Goal: Transaction & Acquisition: Purchase product/service

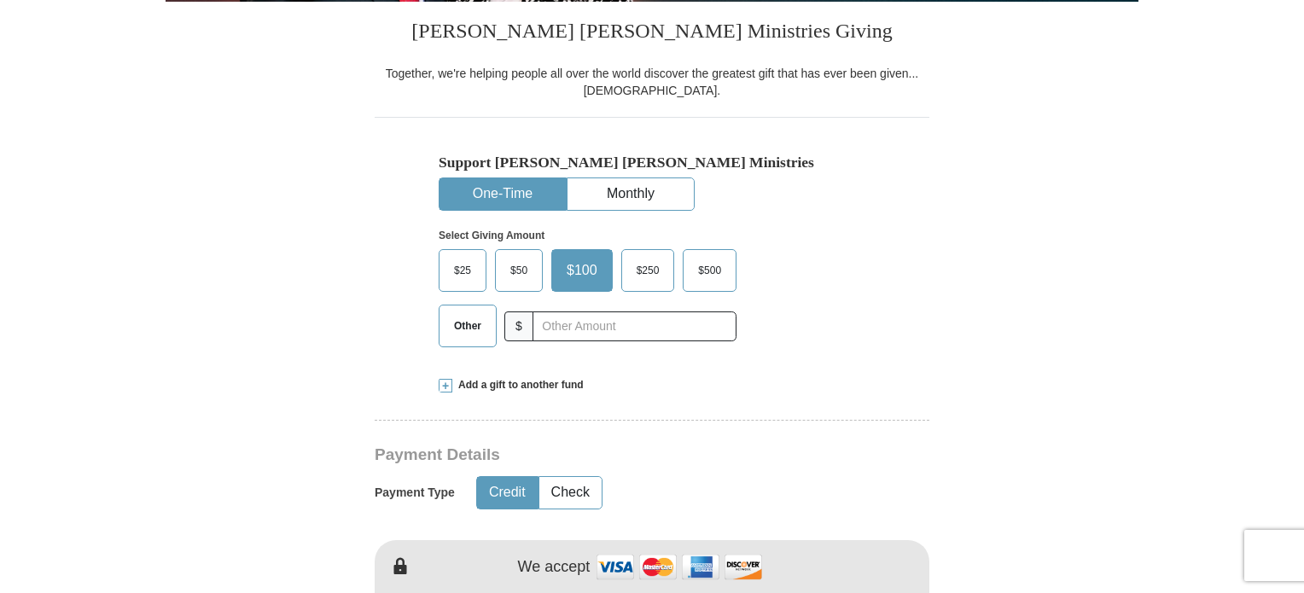
scroll to position [427, 0]
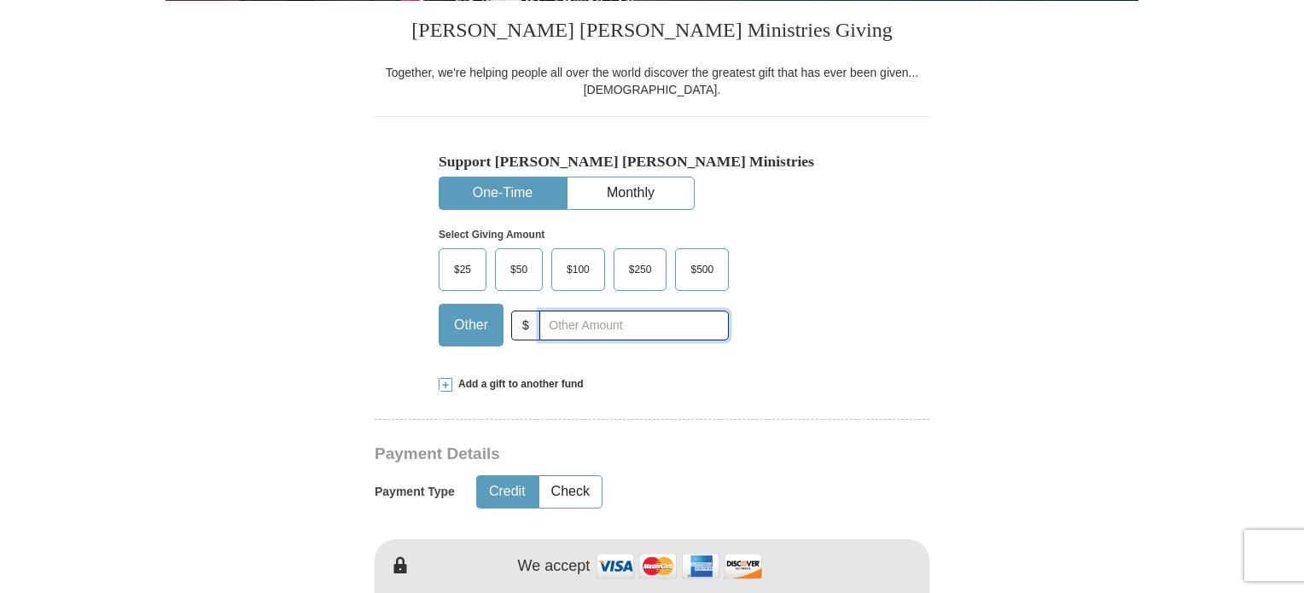
click at [570, 330] on input "text" at bounding box center [633, 326] width 189 height 30
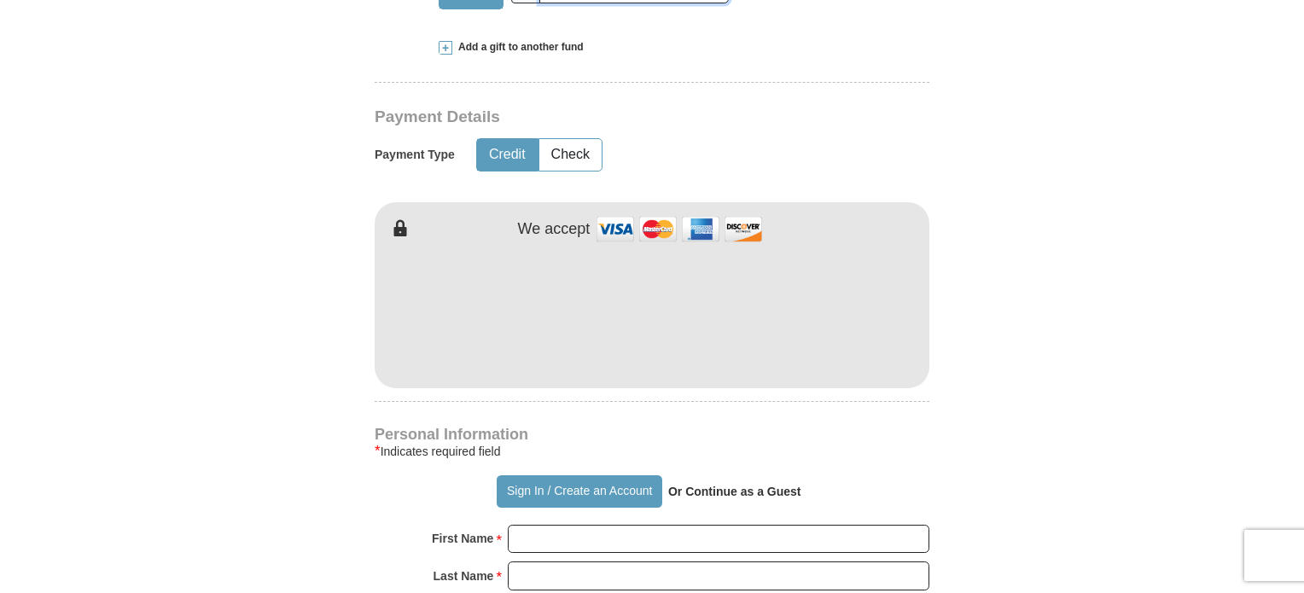
scroll to position [768, 0]
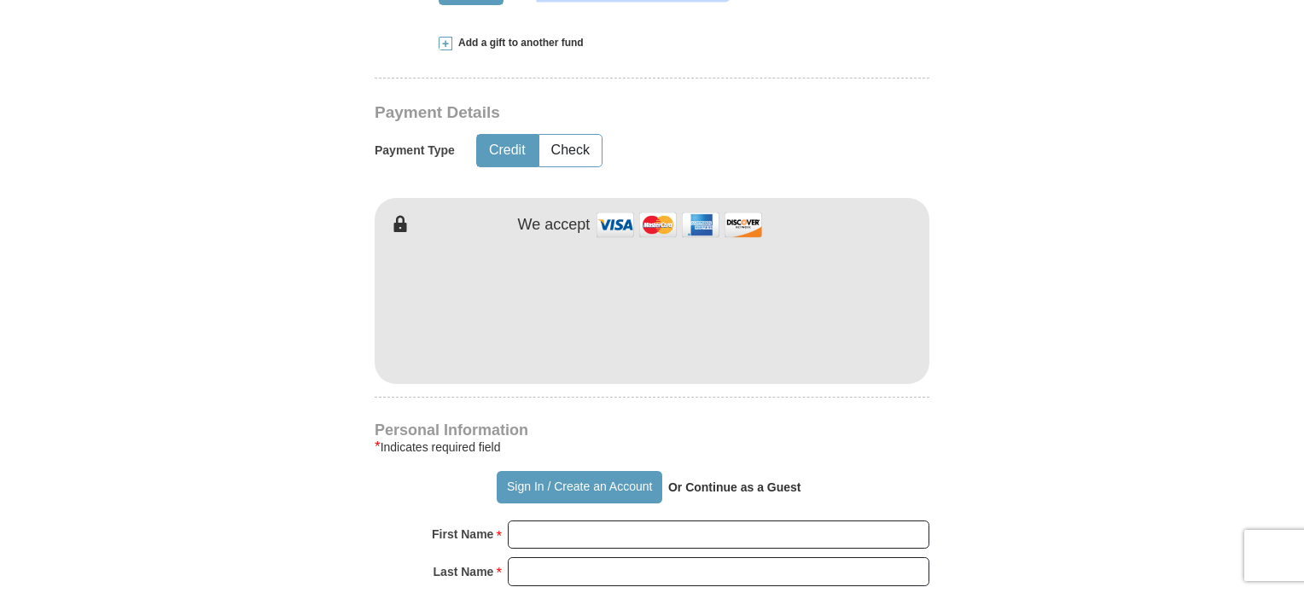
type input "150.00"
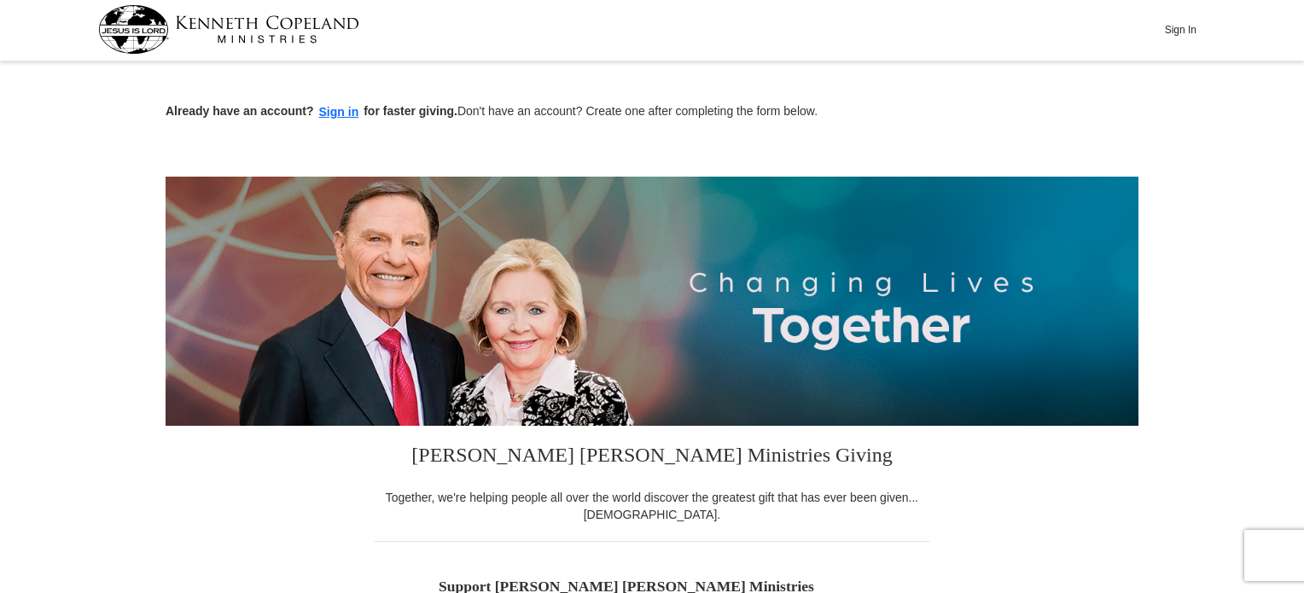
scroll to position [0, 0]
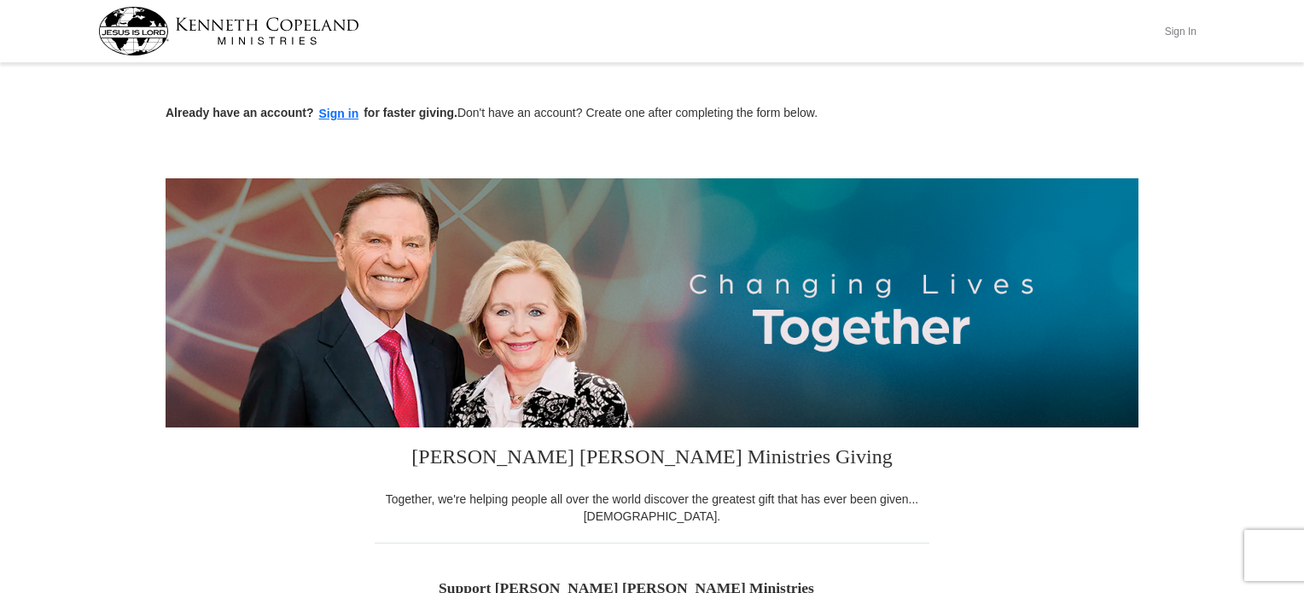
click at [1185, 26] on button "Sign In" at bounding box center [1179, 31] width 51 height 26
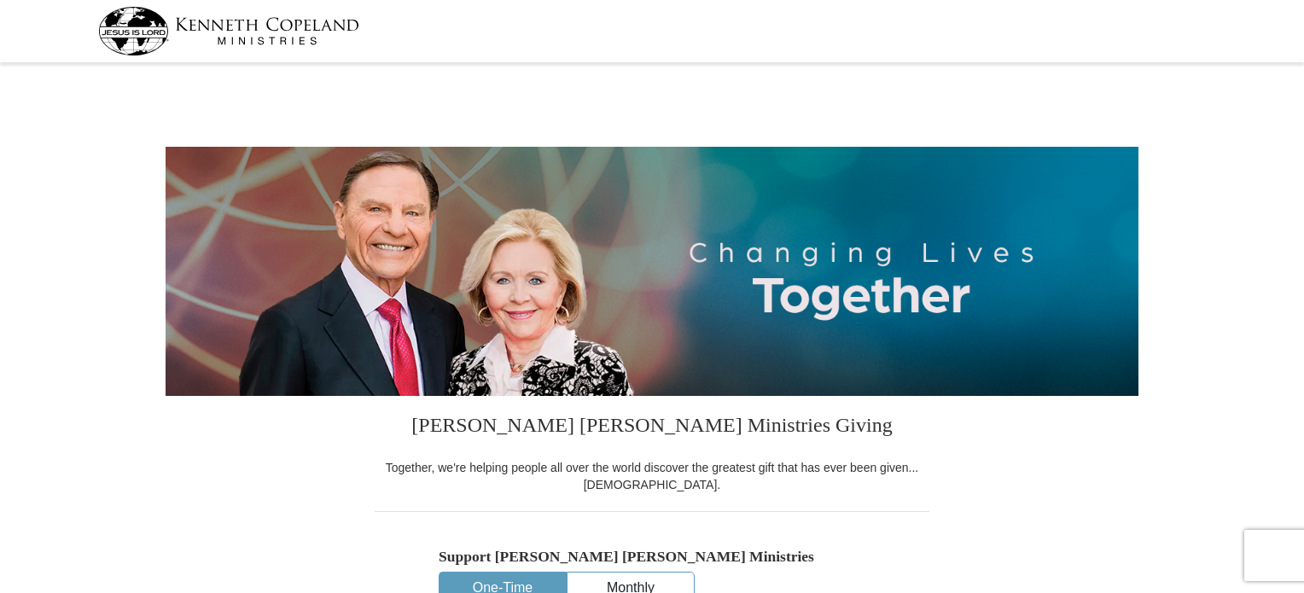
select select "FL"
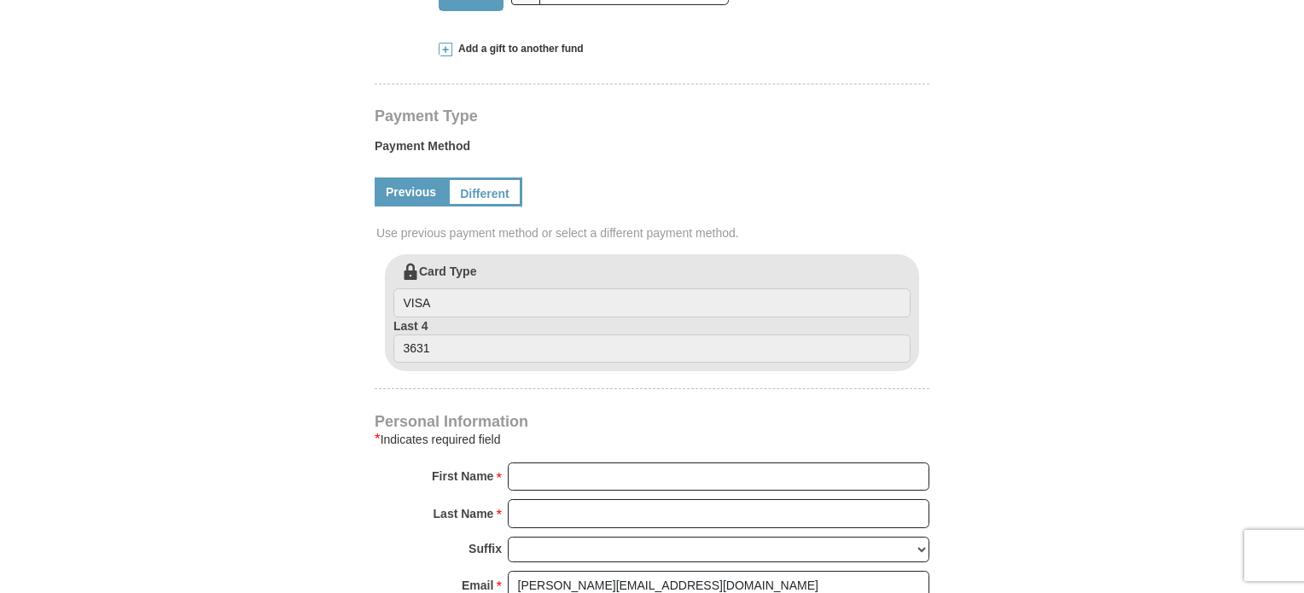
scroll to position [768, 0]
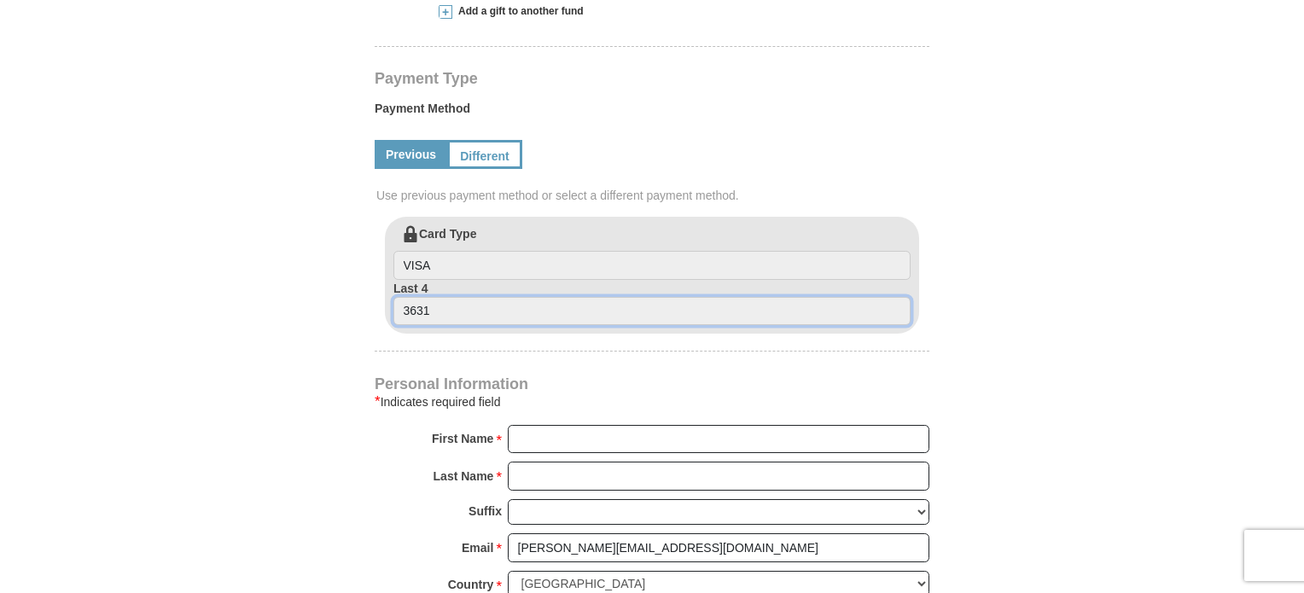
click at [723, 303] on input "3631" at bounding box center [651, 311] width 517 height 29
drag, startPoint x: 498, startPoint y: 311, endPoint x: 328, endPoint y: 317, distance: 170.7
click at [328, 317] on form "[PERSON_NAME] [PERSON_NAME] Ministries Giving Together, we're helping people al…" at bounding box center [652, 298] width 973 height 1997
click at [420, 237] on label "Card Type VISA" at bounding box center [651, 252] width 517 height 55
click at [420, 251] on input "VISA" at bounding box center [651, 265] width 517 height 29
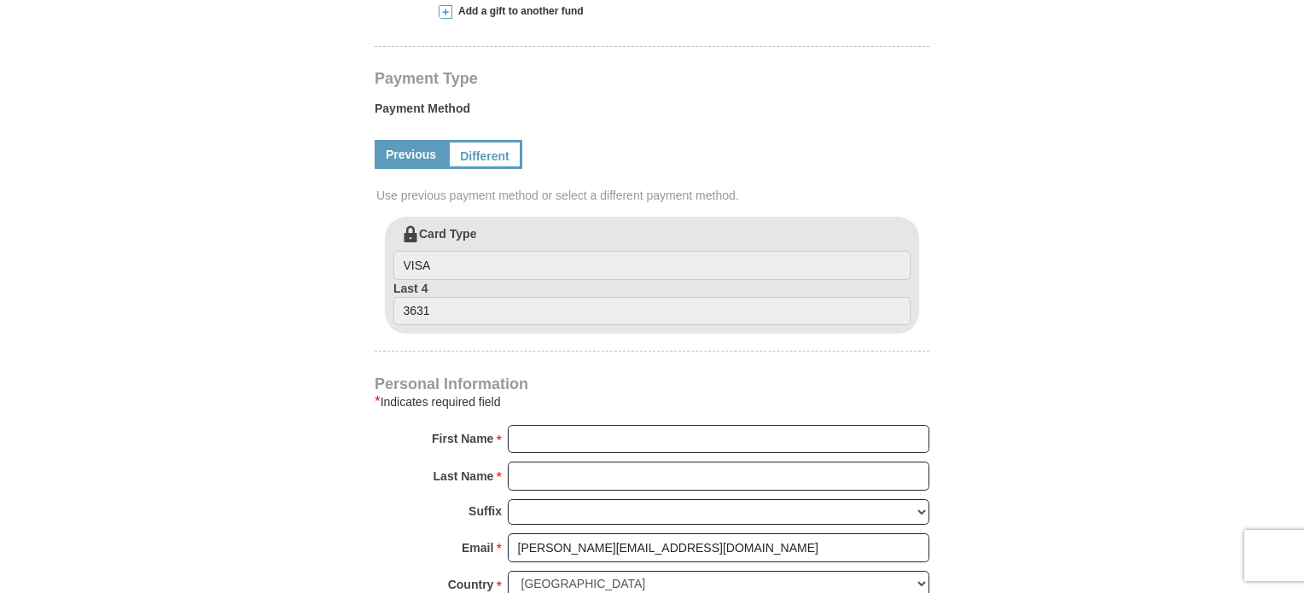
click at [473, 239] on label "Card Type VISA" at bounding box center [651, 252] width 517 height 55
click at [473, 251] on input "VISA" at bounding box center [651, 265] width 517 height 29
click at [478, 152] on link "Different" at bounding box center [483, 154] width 72 height 29
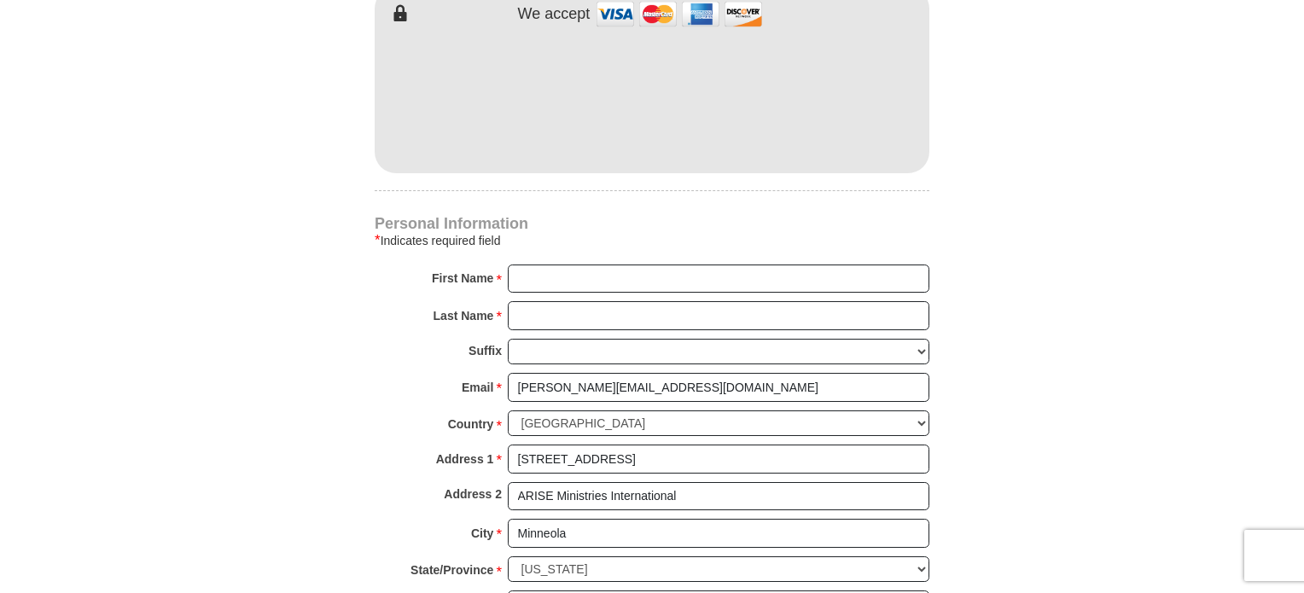
scroll to position [1109, 0]
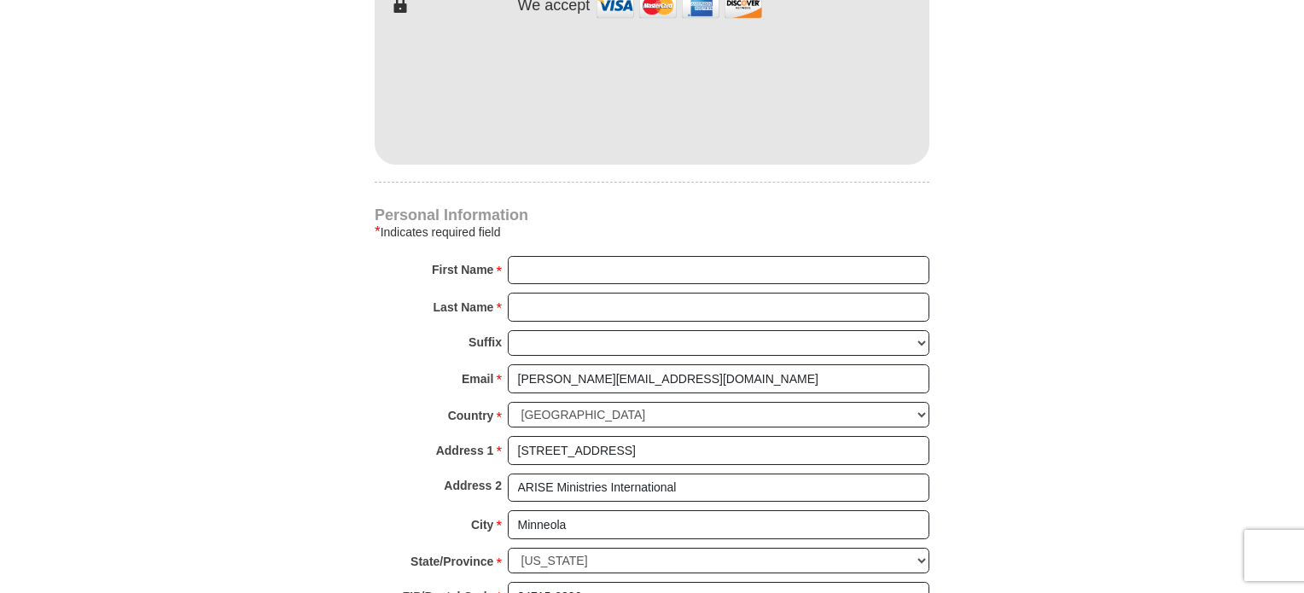
click at [560, 253] on div "Personal Information * Indicates required field First Name * Please enter First…" at bounding box center [652, 436] width 555 height 456
click at [561, 259] on input "First Name *" at bounding box center [718, 270] width 421 height 29
type input "[PERSON_NAME]"
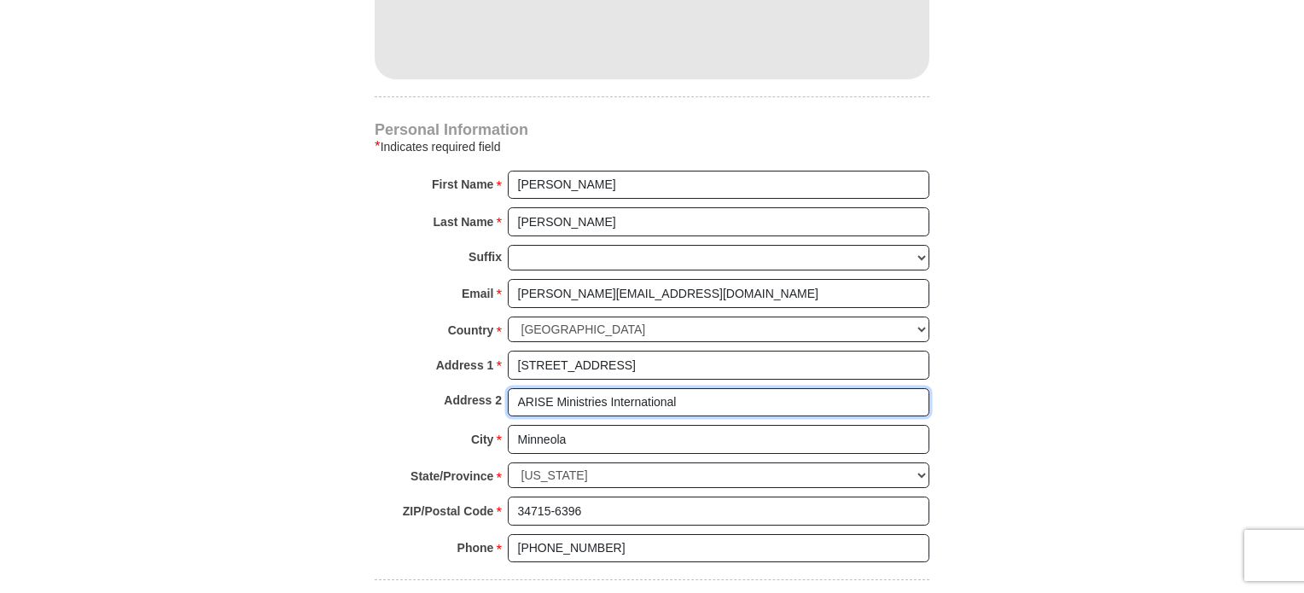
drag, startPoint x: 775, startPoint y: 398, endPoint x: 497, endPoint y: 395, distance: 277.3
click at [497, 395] on div "Address 2 ARISE Ministries International" at bounding box center [652, 407] width 555 height 38
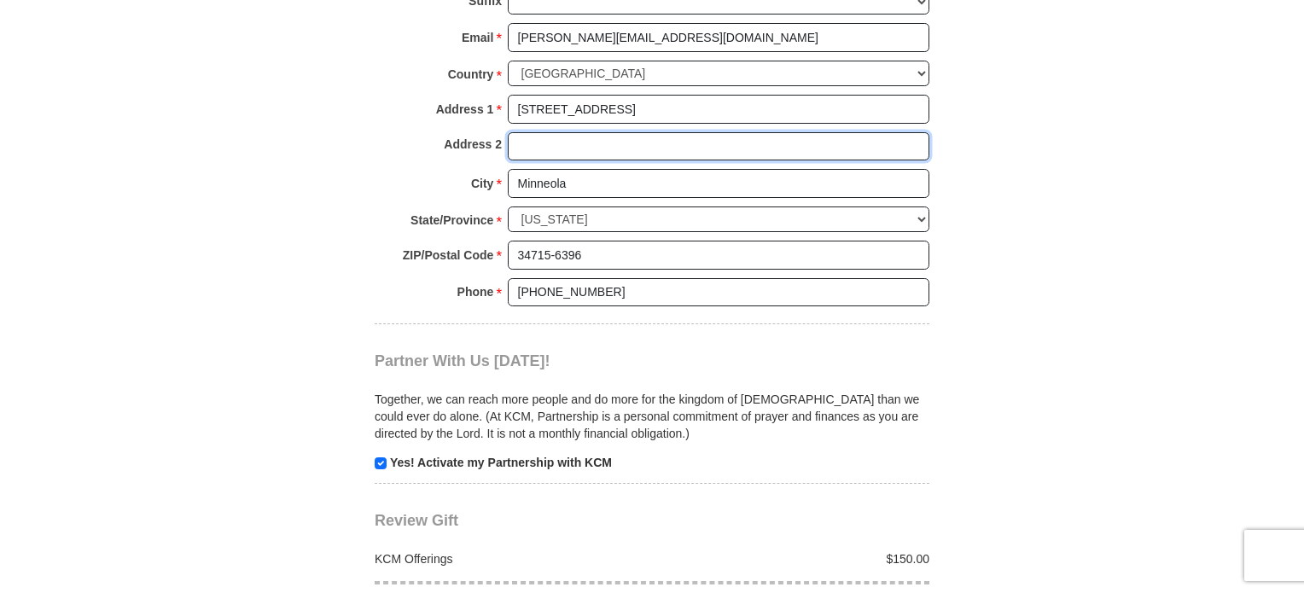
scroll to position [1621, 0]
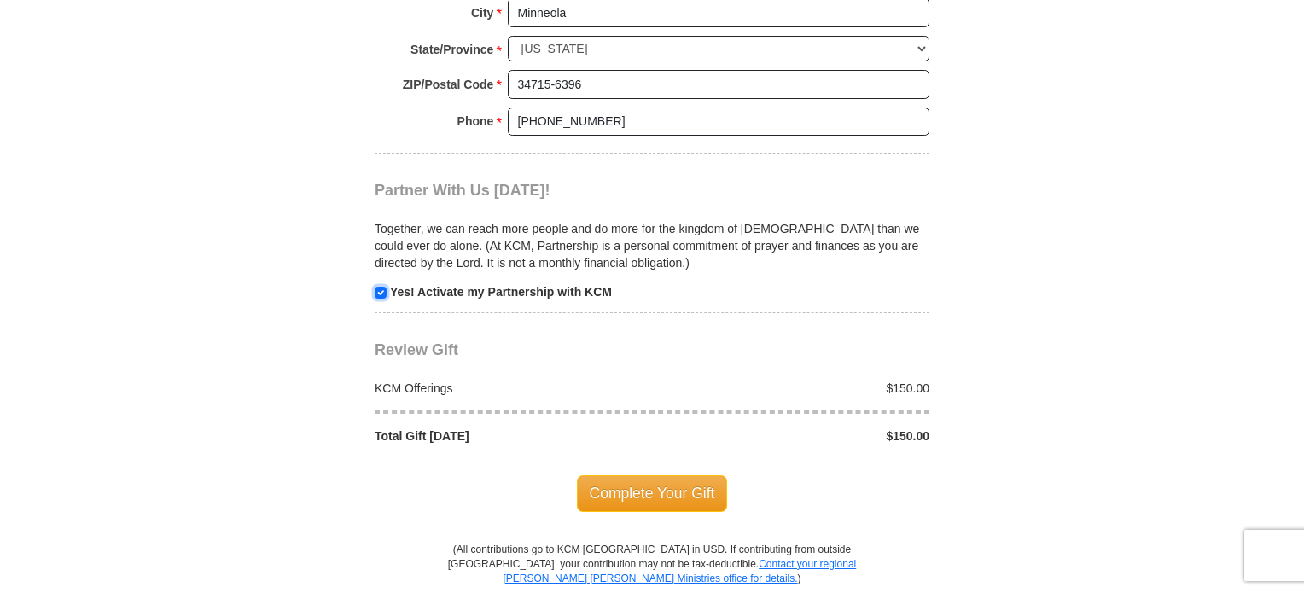
drag, startPoint x: 380, startPoint y: 282, endPoint x: 851, endPoint y: 375, distance: 480.0
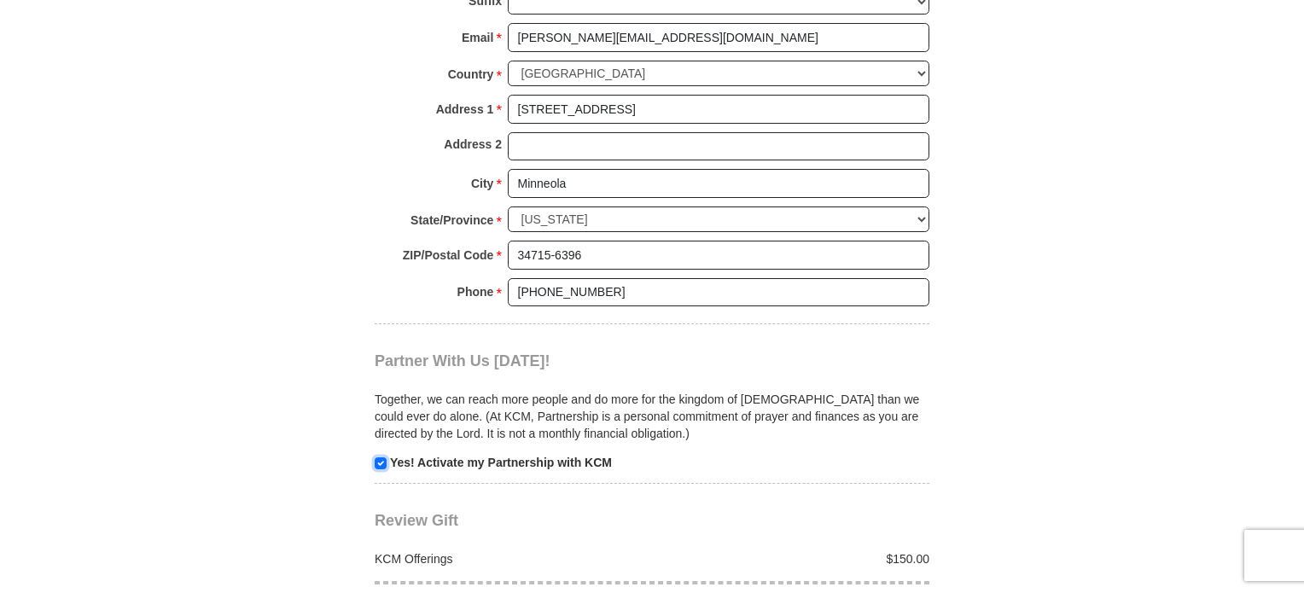
scroll to position [1706, 0]
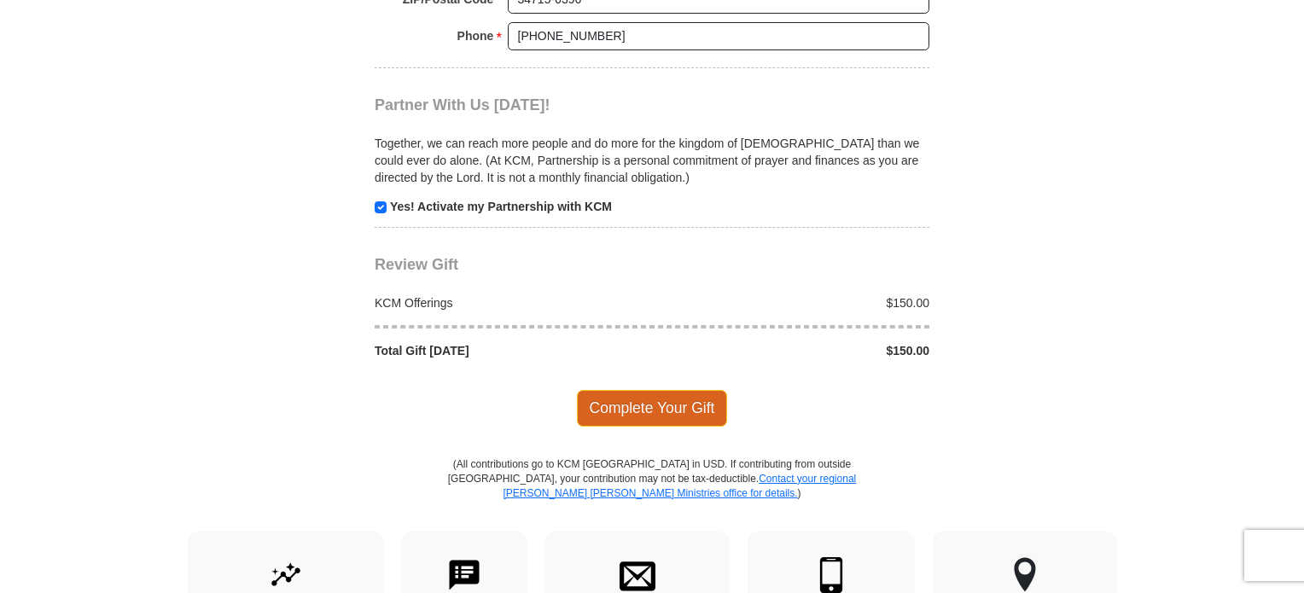
click at [672, 404] on span "Complete Your Gift" at bounding box center [652, 408] width 151 height 36
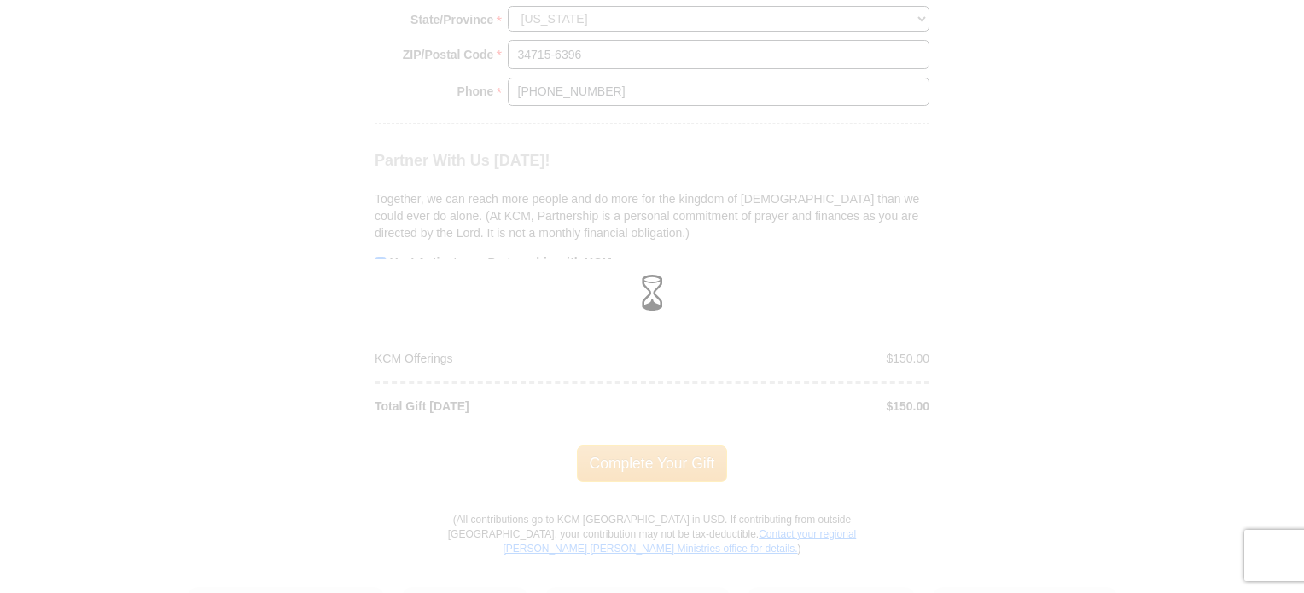
scroll to position [1621, 0]
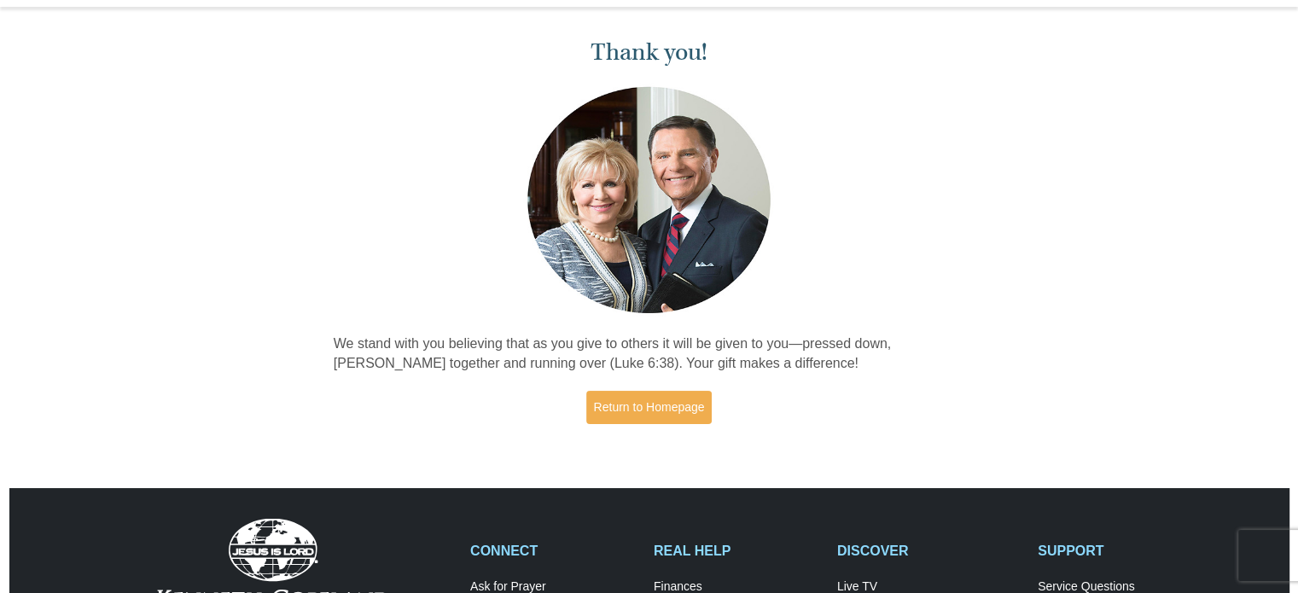
scroll to position [85, 0]
